Goal: Information Seeking & Learning: Learn about a topic

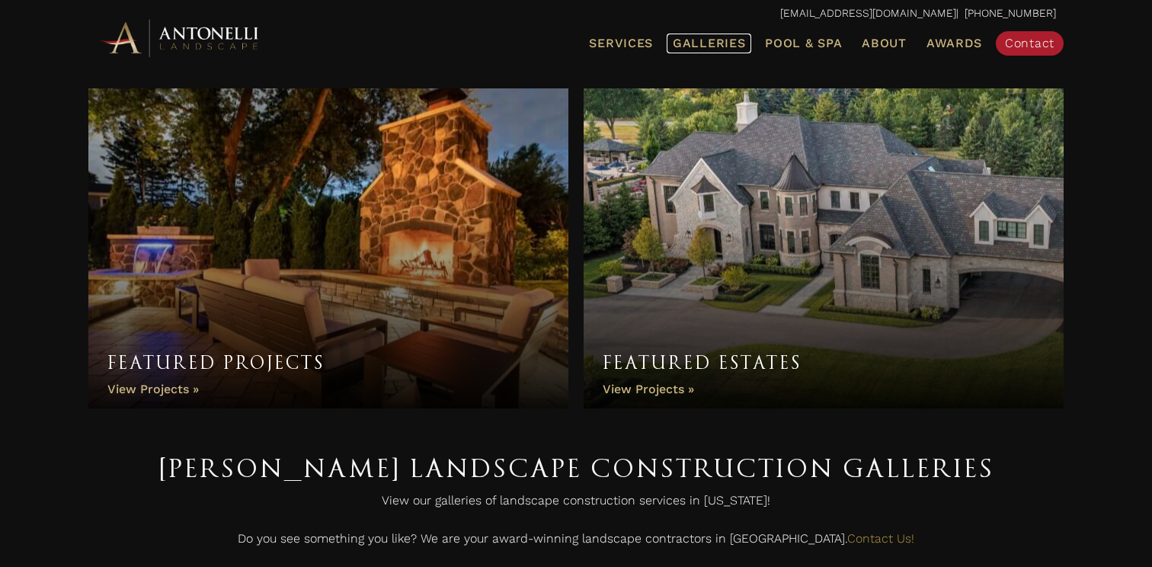
click at [727, 48] on span "Galleries" at bounding box center [709, 43] width 72 height 14
click at [187, 390] on link "Featured Projects" at bounding box center [328, 248] width 480 height 320
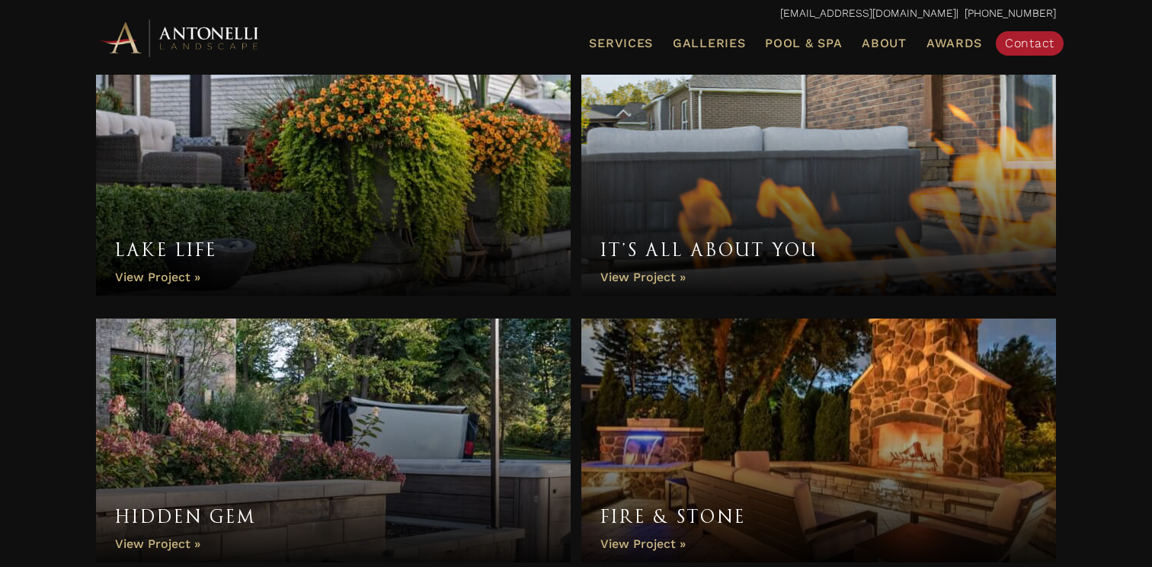
scroll to position [318, 0]
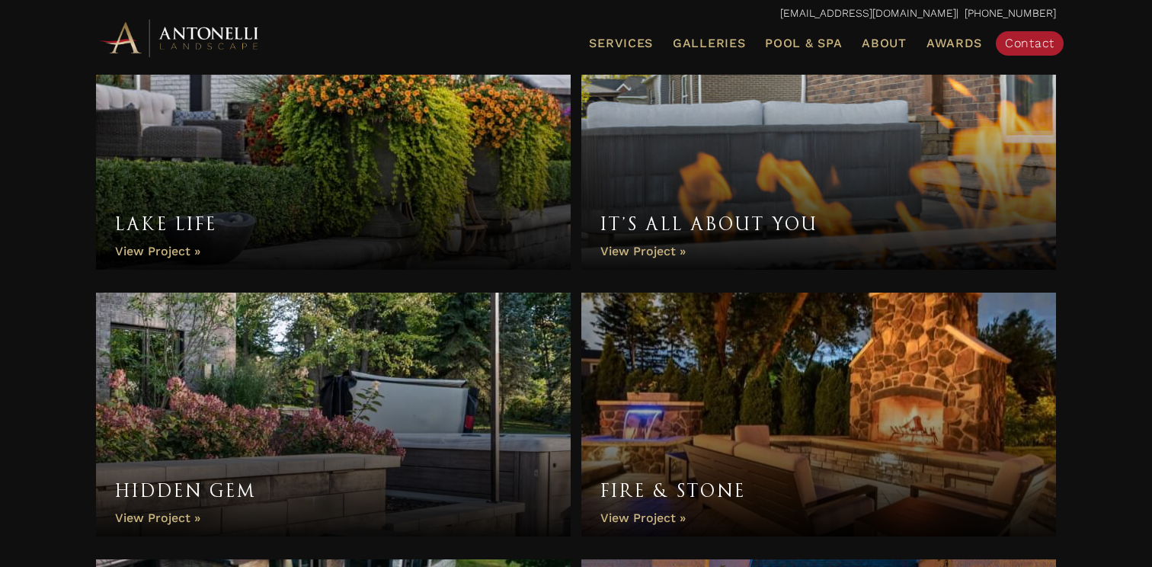
click at [174, 250] on link "Lake Life" at bounding box center [333, 148] width 475 height 244
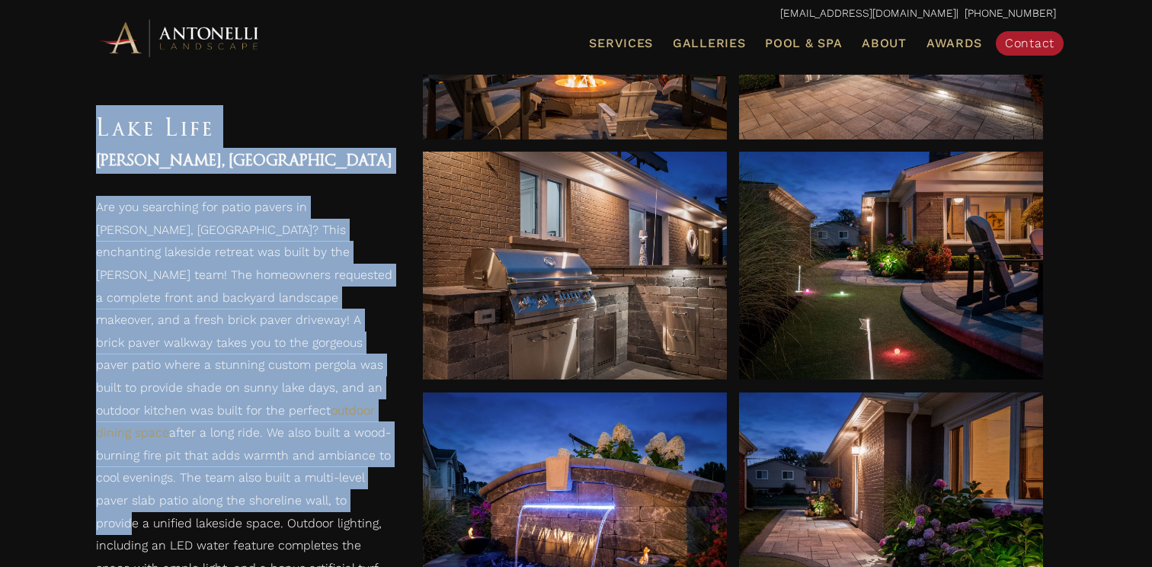
scroll to position [1284, 0]
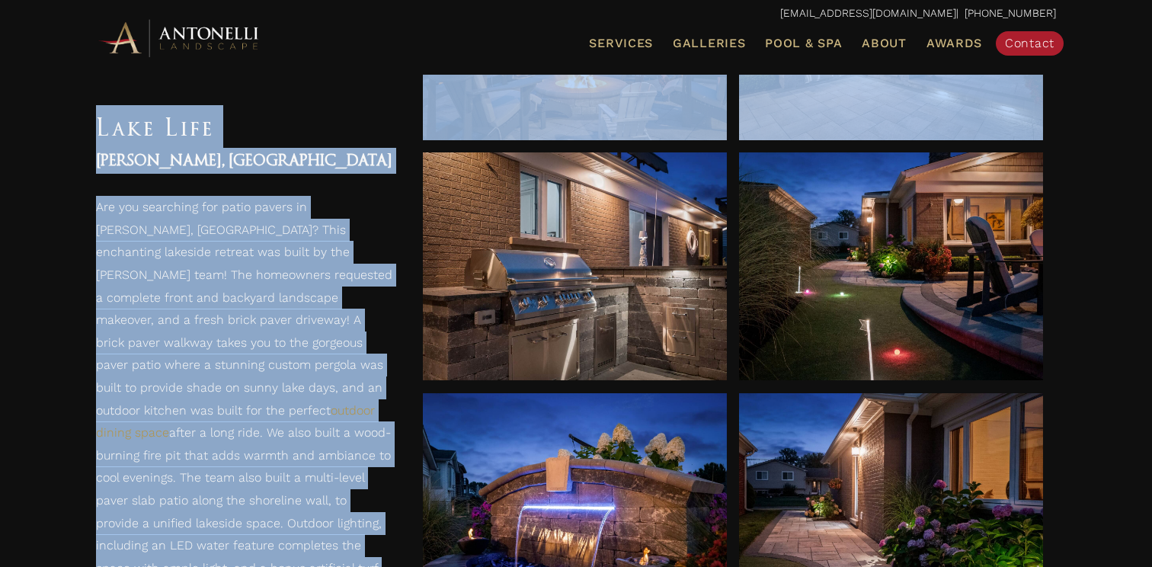
drag, startPoint x: 98, startPoint y: 123, endPoint x: 408, endPoint y: 330, distance: 372.3
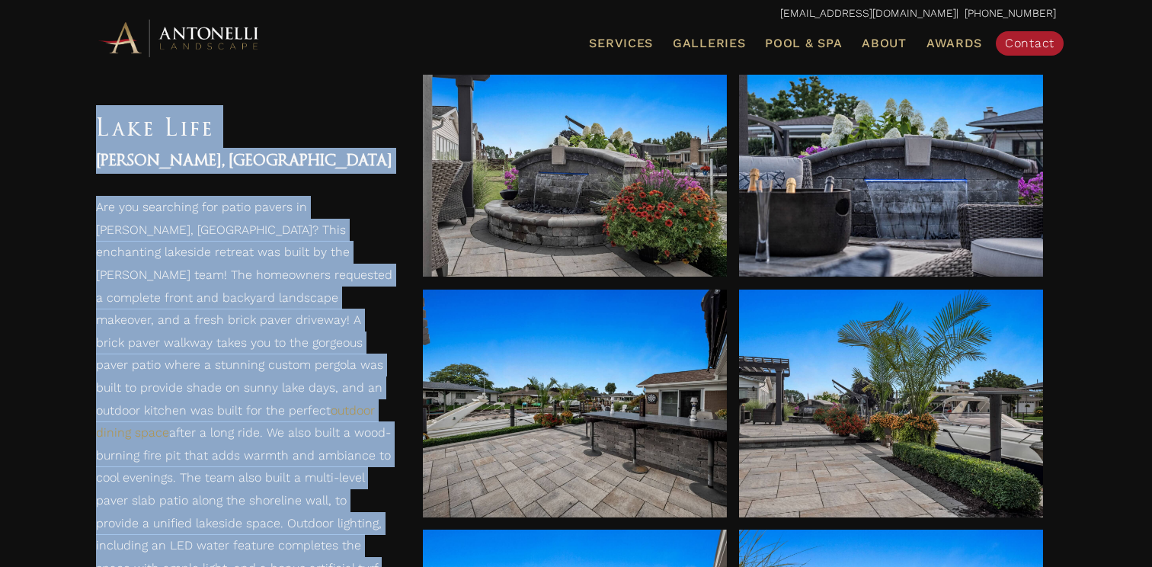
scroll to position [2879, 0]
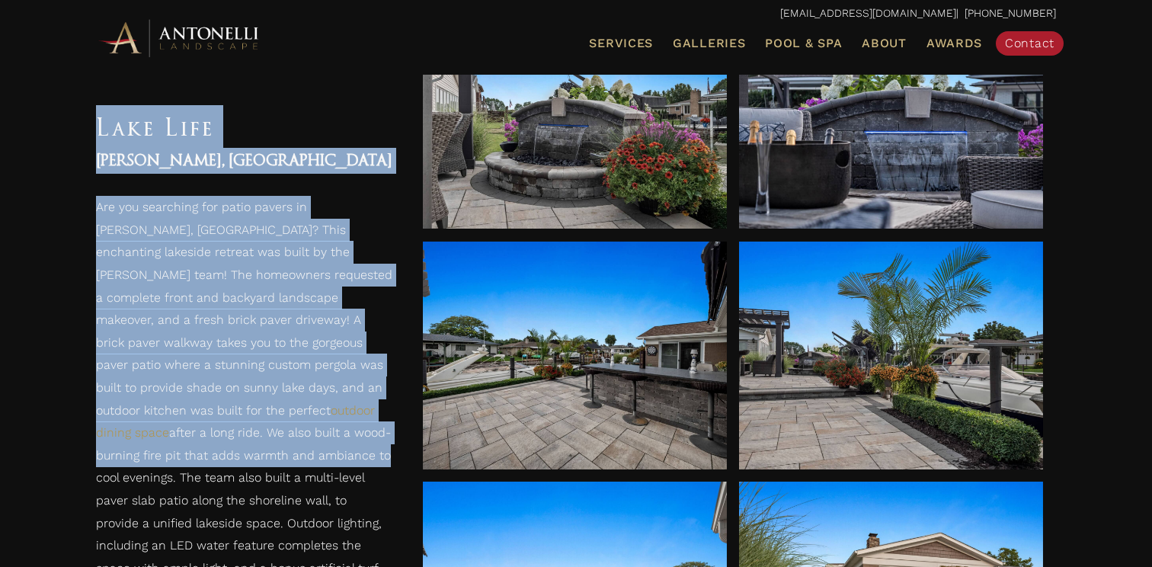
drag, startPoint x: 87, startPoint y: 122, endPoint x: 373, endPoint y: 426, distance: 417.7
click at [373, 426] on div "Lake Life Harrison Twp, MI Are you searching for patio pavers in Harrison Twp, …" at bounding box center [244, 414] width 327 height 648
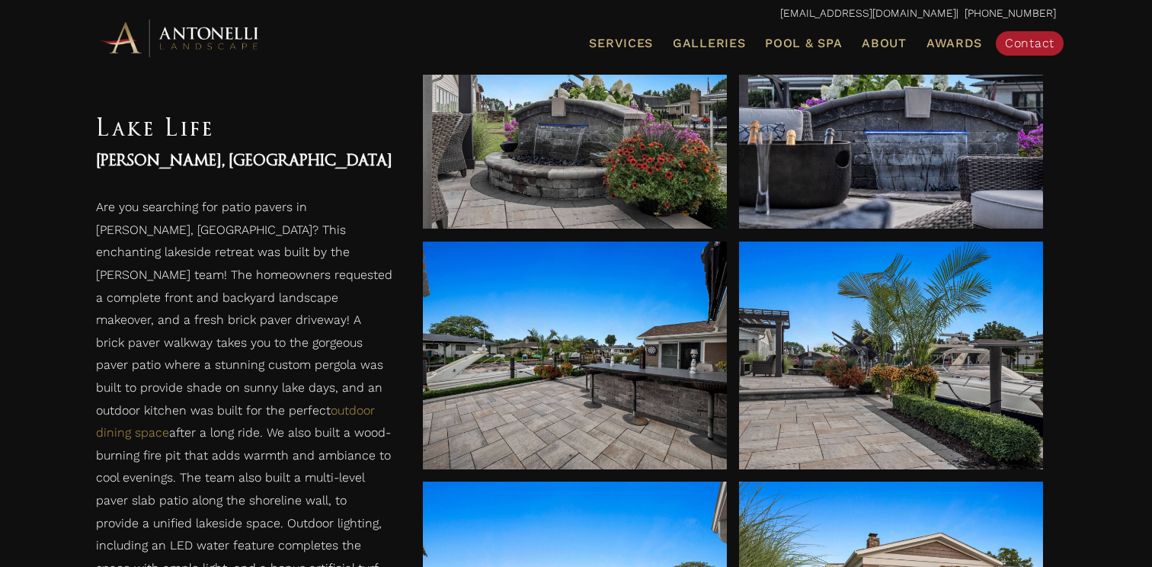
click at [384, 423] on p "Are you searching for patio pavers in Harrison Twp, MI? This enchanting lakesid…" at bounding box center [244, 426] width 296 height 459
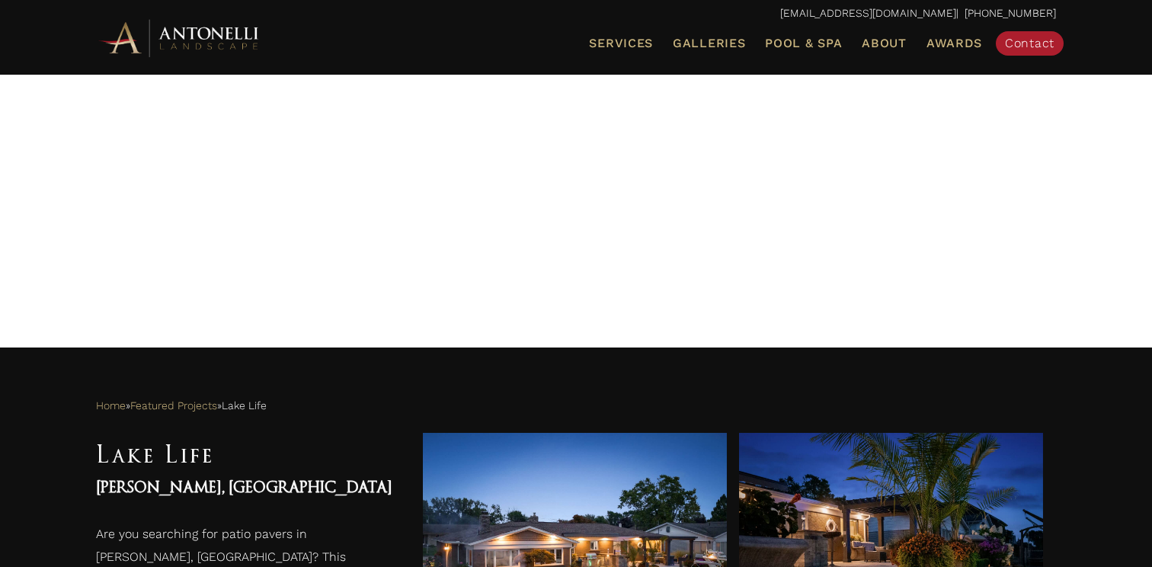
scroll to position [206, 0]
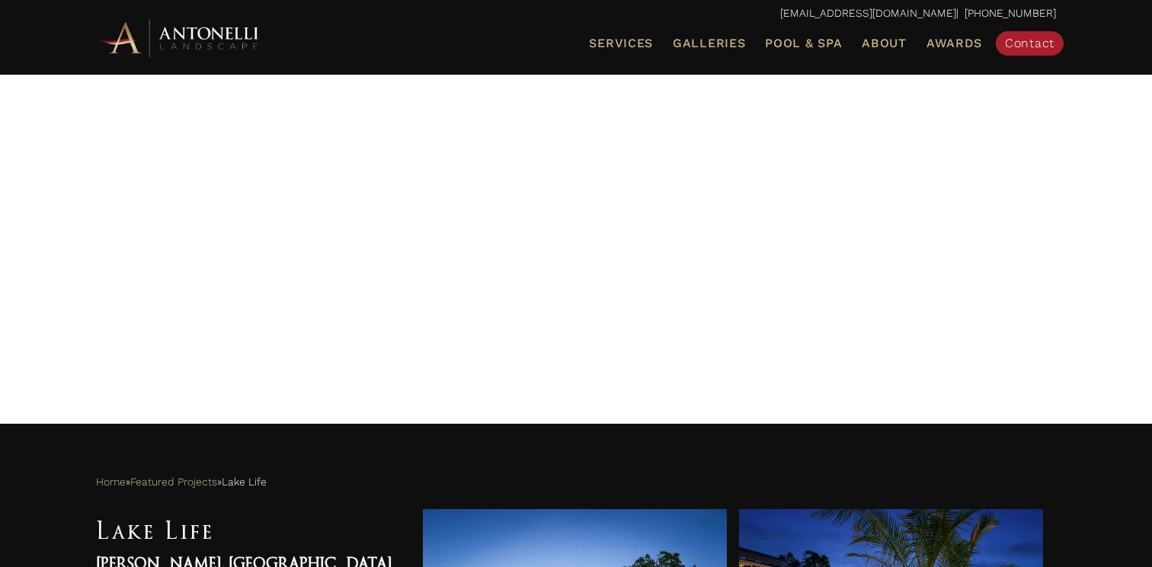
drag, startPoint x: 585, startPoint y: 117, endPoint x: 756, endPoint y: 267, distance: 227.8
click at [757, 267] on div at bounding box center [576, 144] width 960 height 495
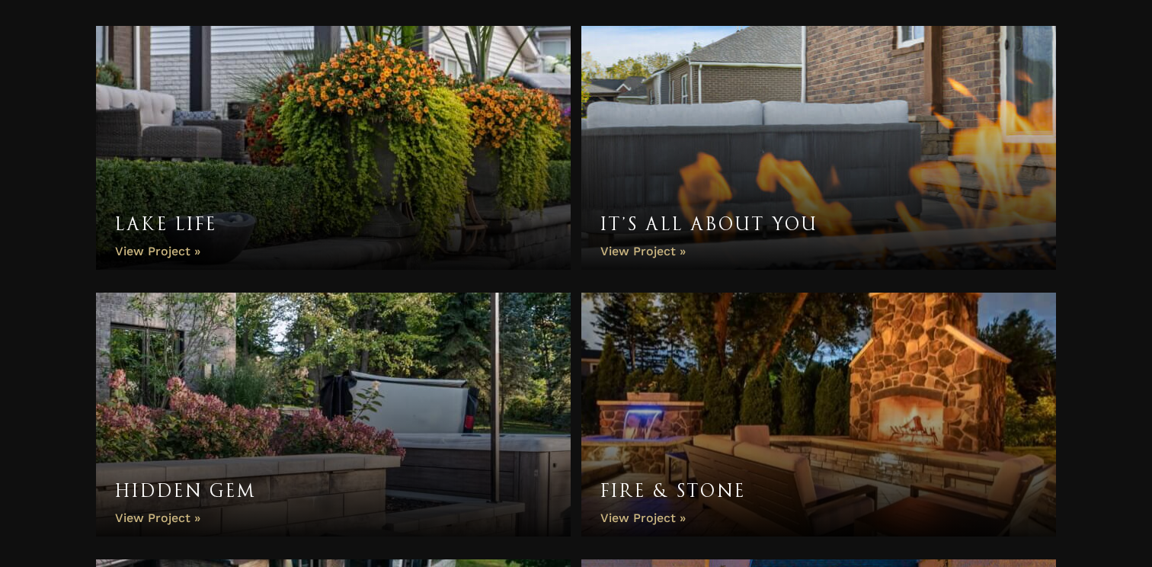
click at [640, 251] on link "It’s All About You" at bounding box center [818, 148] width 475 height 244
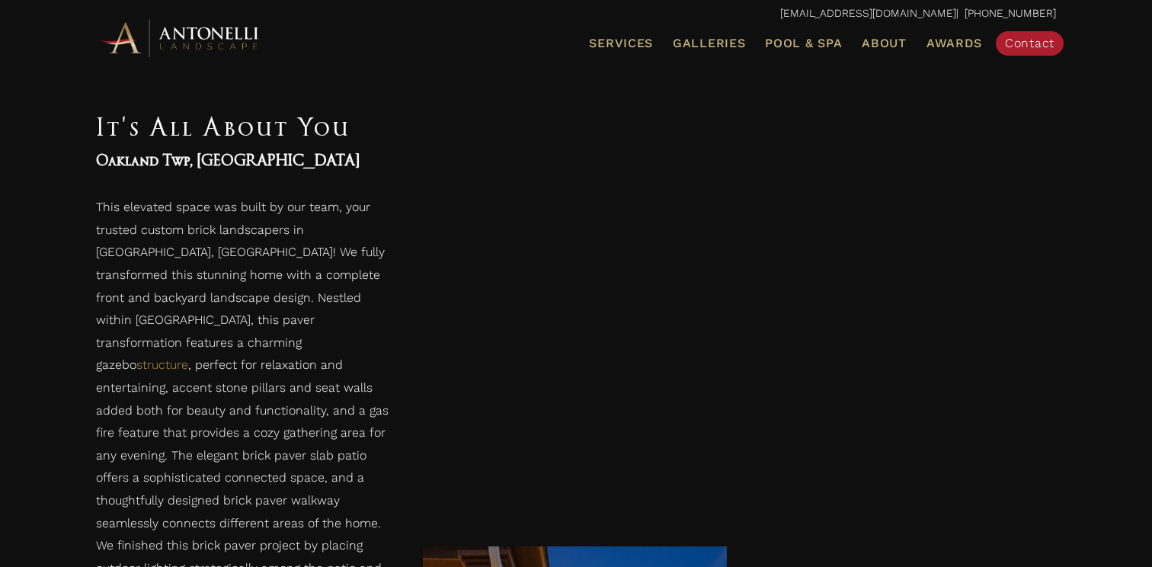
scroll to position [1096, 0]
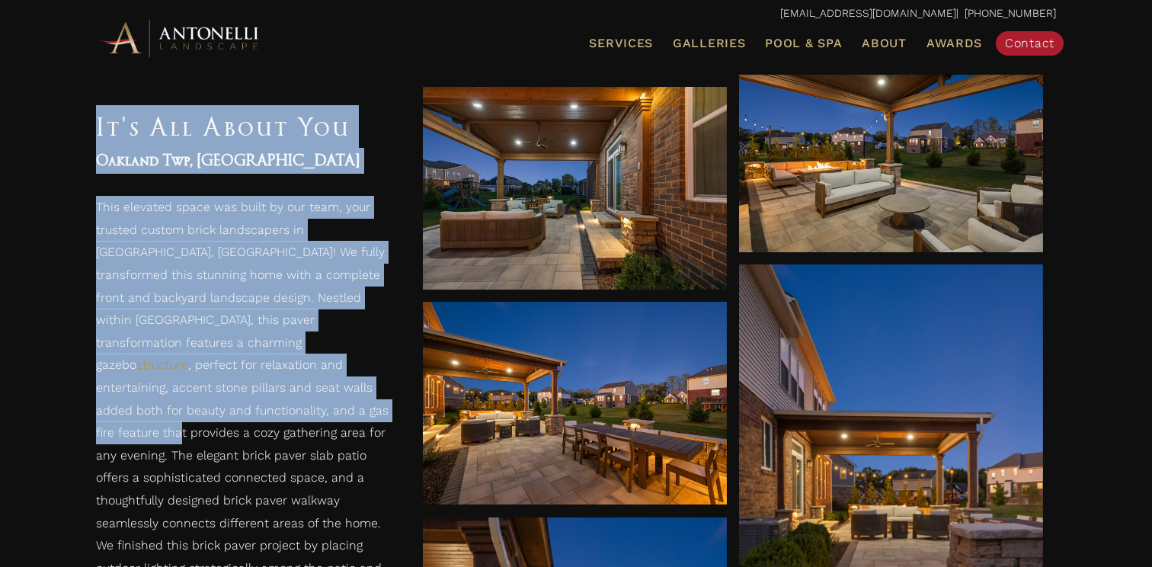
drag, startPoint x: 87, startPoint y: 115, endPoint x: 378, endPoint y: 389, distance: 399.9
click at [378, 389] on div "It's All About You Oakland Twp, [GEOGRAPHIC_DATA] This elevated space was built…" at bounding box center [244, 414] width 327 height 648
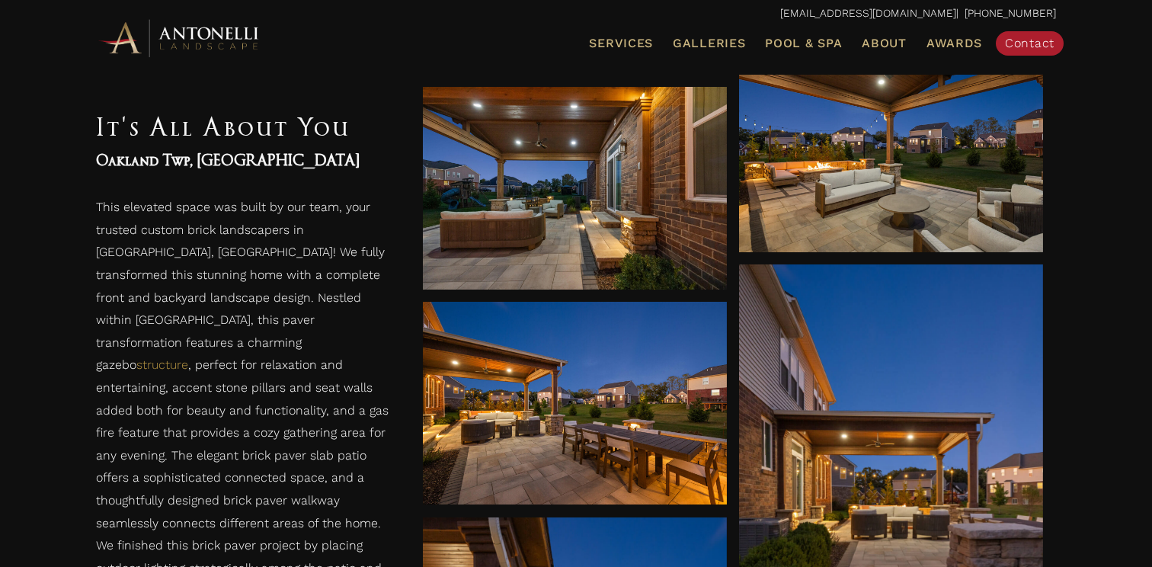
click at [371, 274] on p "This elevated space was built by our team, your trusted custom brick landscaper…" at bounding box center [244, 426] width 296 height 459
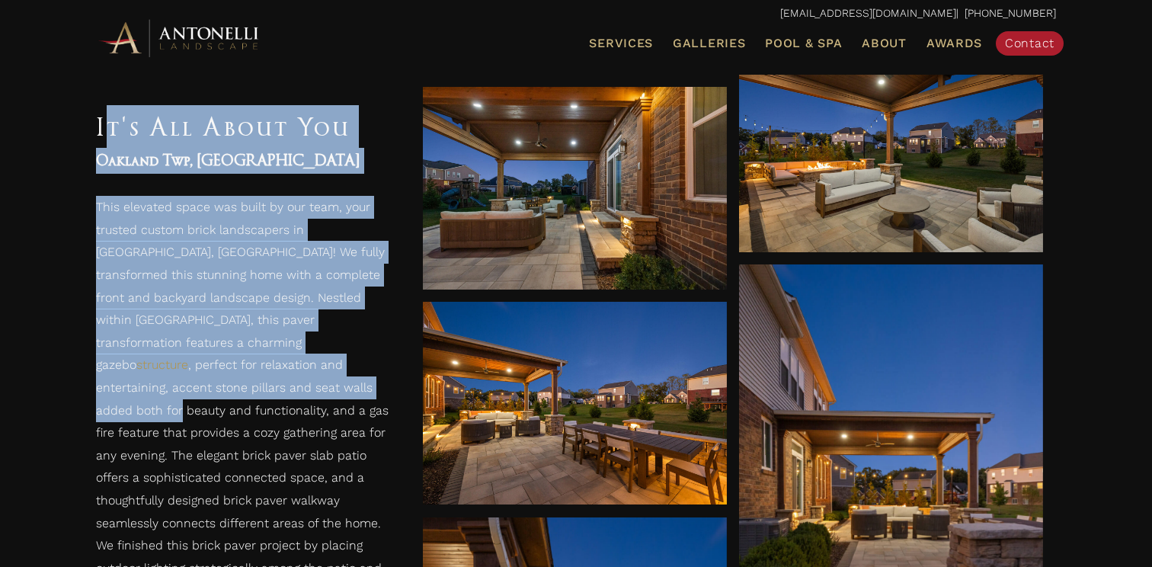
drag, startPoint x: 104, startPoint y: 109, endPoint x: 383, endPoint y: 373, distance: 384.3
click at [383, 373] on div "It's All About You Oakland Twp, MI This elevated space was built by our team, y…" at bounding box center [244, 414] width 327 height 648
click at [387, 366] on p "This elevated space was built by our team, your trusted custom brick landscaper…" at bounding box center [244, 426] width 296 height 459
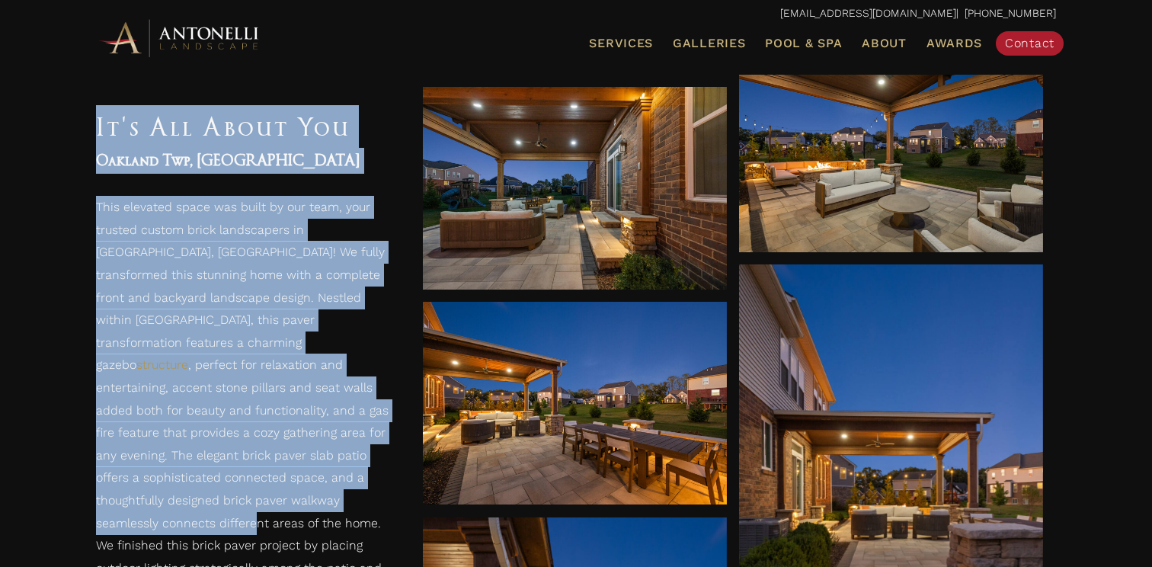
drag, startPoint x: 88, startPoint y: 126, endPoint x: 342, endPoint y: 473, distance: 430.2
click at [342, 473] on div "It's All About You Oakland Twp, MI This elevated space was built by our team, y…" at bounding box center [244, 414] width 327 height 648
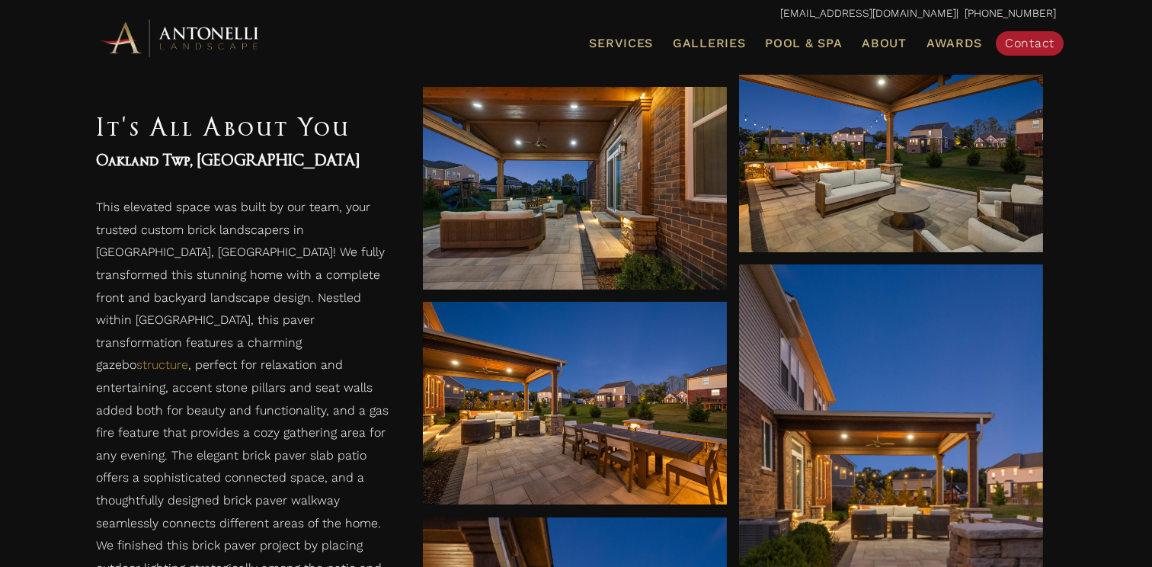
click at [355, 321] on p "This elevated space was built by our team, your trusted custom brick landscaper…" at bounding box center [244, 426] width 296 height 459
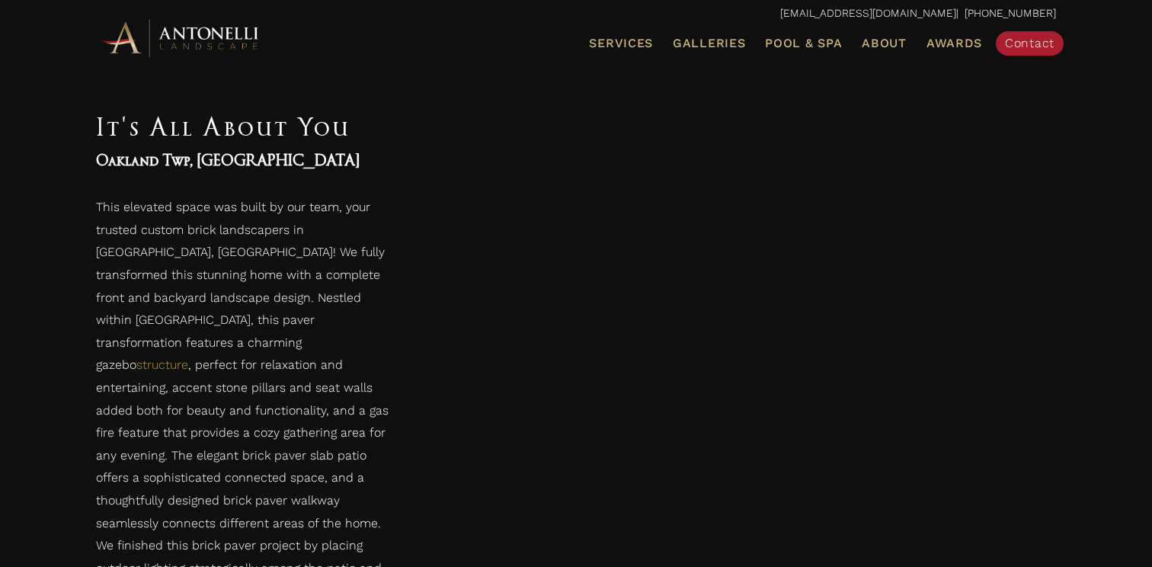
scroll to position [3202, 0]
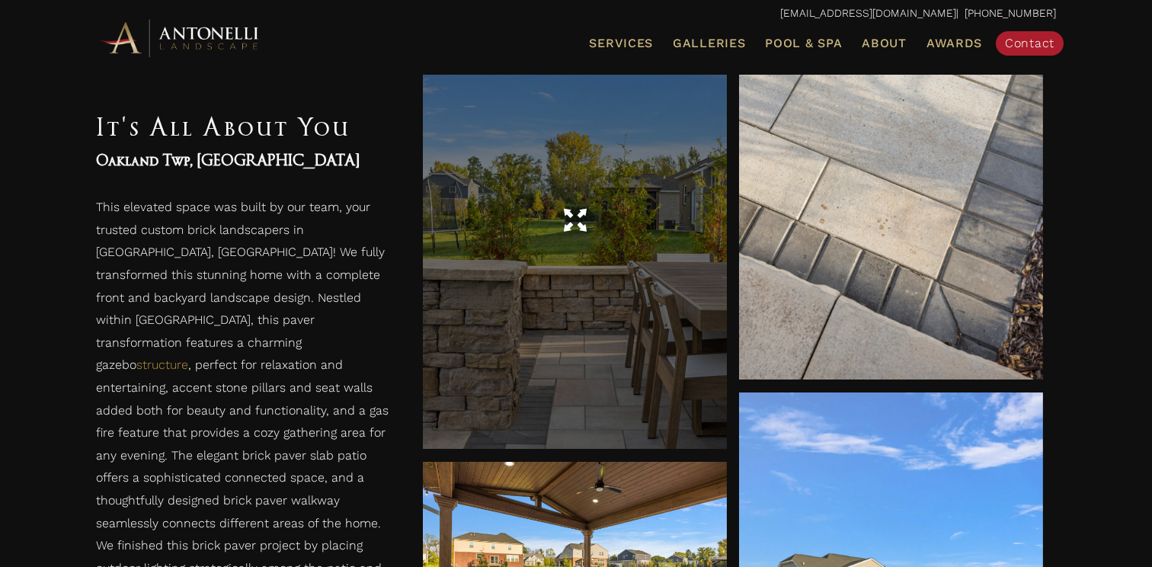
click at [568, 264] on div at bounding box center [575, 221] width 304 height 456
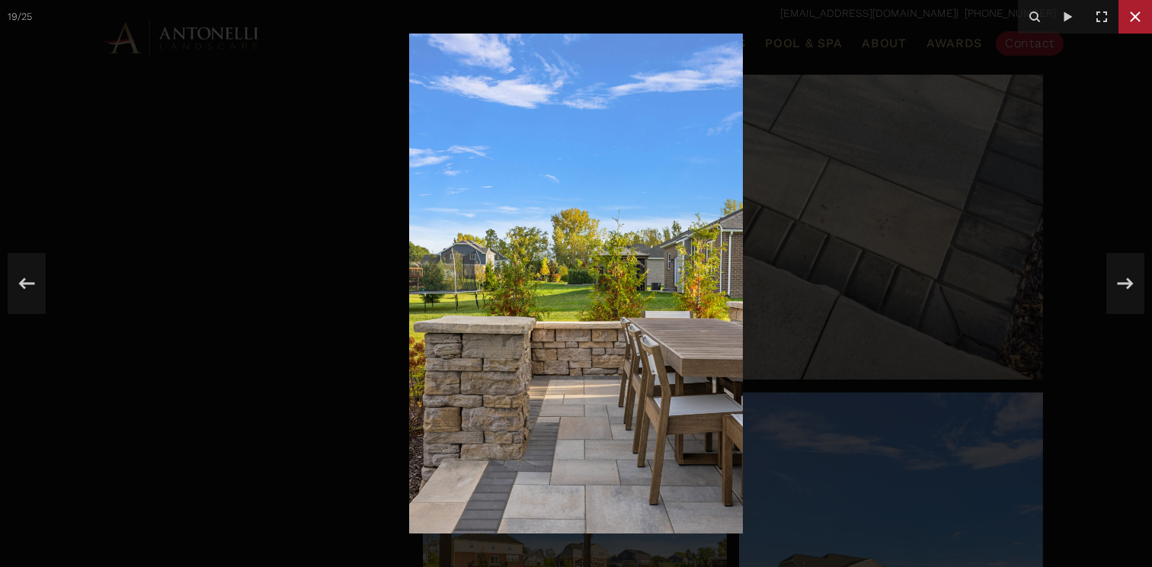
click at [1128, 14] on icon at bounding box center [1135, 17] width 18 height 18
